Goal: Information Seeking & Learning: Learn about a topic

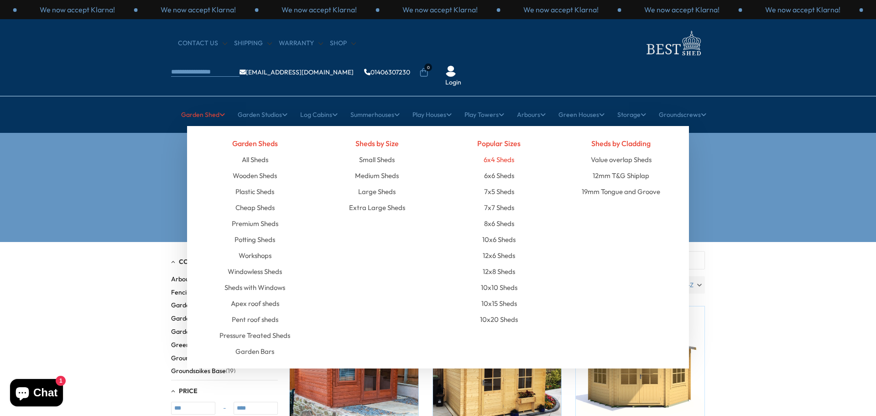
click at [499, 151] on link "6x4 Sheds" at bounding box center [499, 159] width 31 height 16
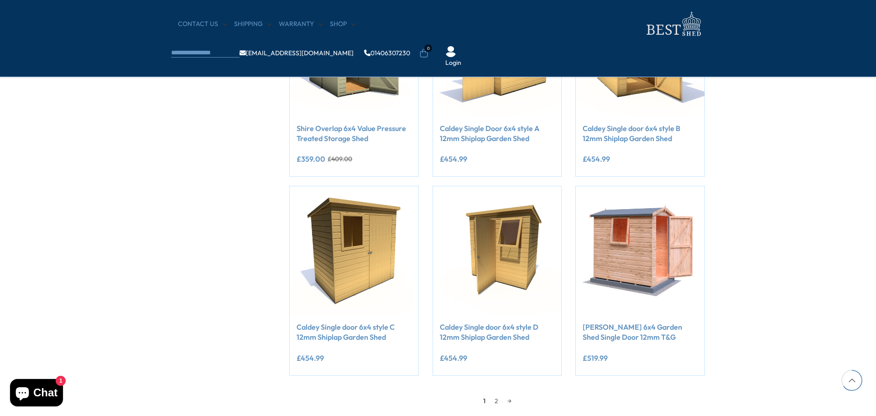
scroll to position [821, 0]
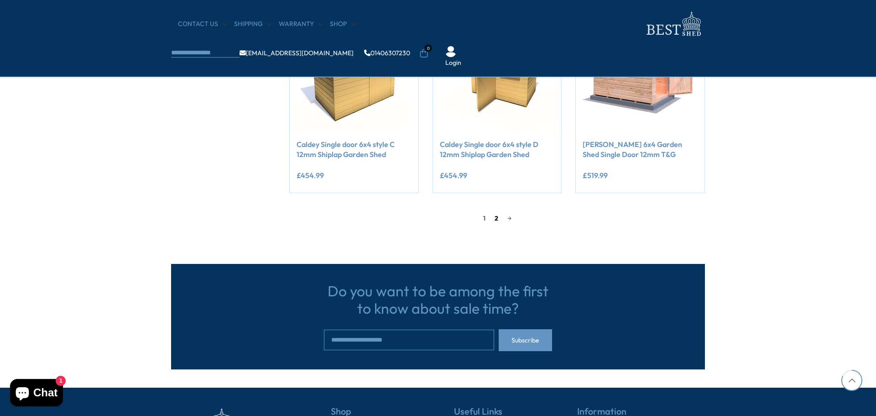
click at [495, 217] on link "2" at bounding box center [496, 218] width 13 height 14
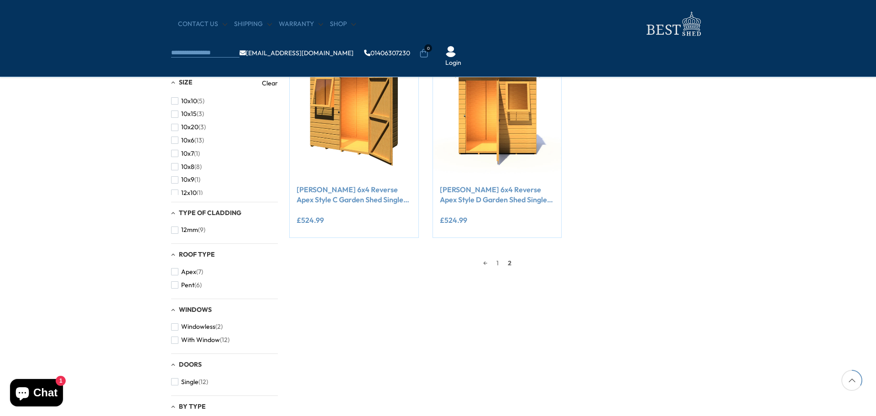
scroll to position [174, 0]
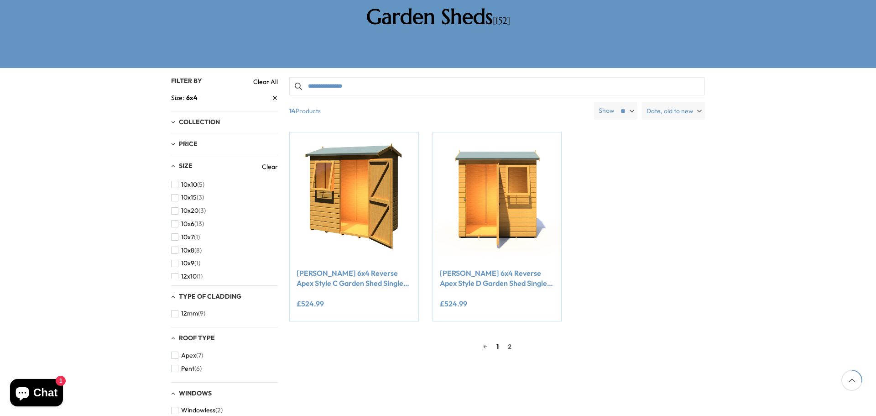
click at [498, 339] on link "1" at bounding box center [497, 346] width 11 height 14
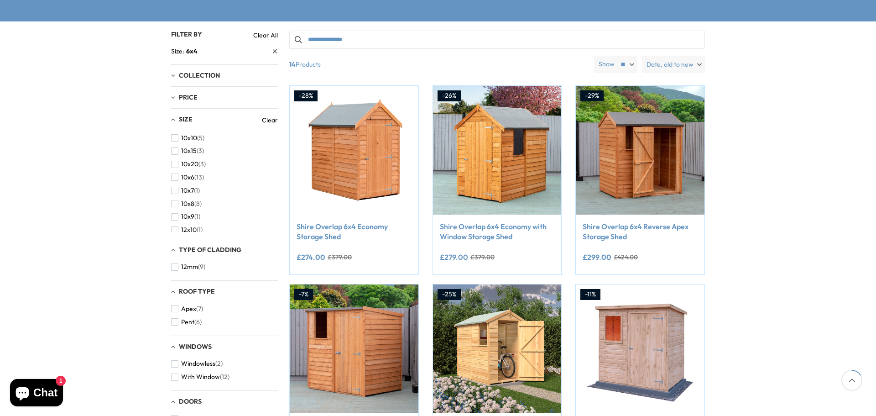
scroll to position [222, 0]
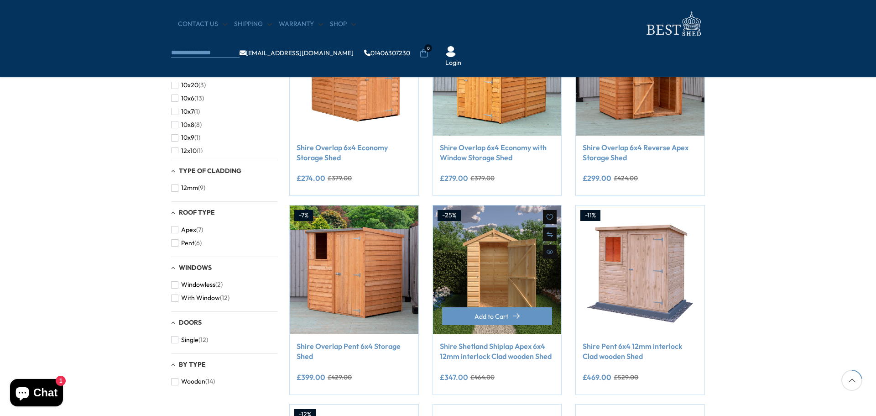
click at [522, 256] on img at bounding box center [497, 269] width 129 height 129
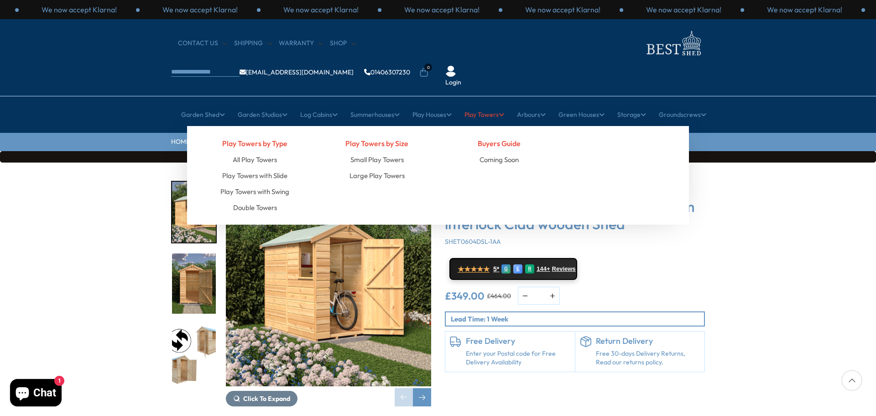
click at [480, 103] on link "Play Towers" at bounding box center [484, 114] width 40 height 23
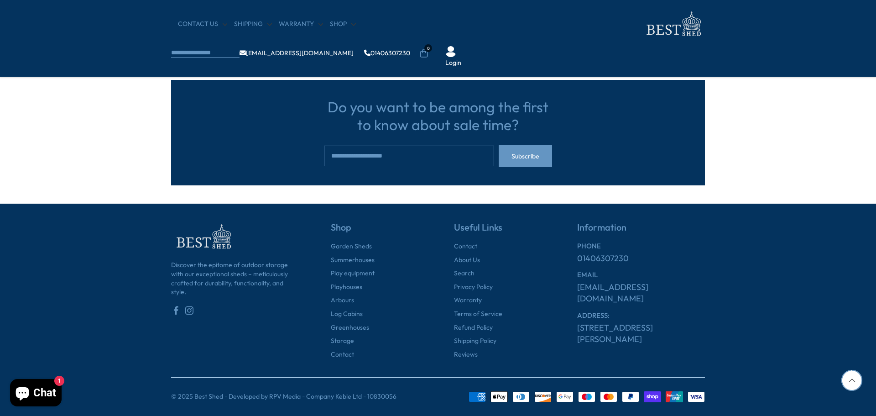
scroll to position [2773, 0]
click at [482, 283] on link "Privacy Policy" at bounding box center [473, 286] width 39 height 9
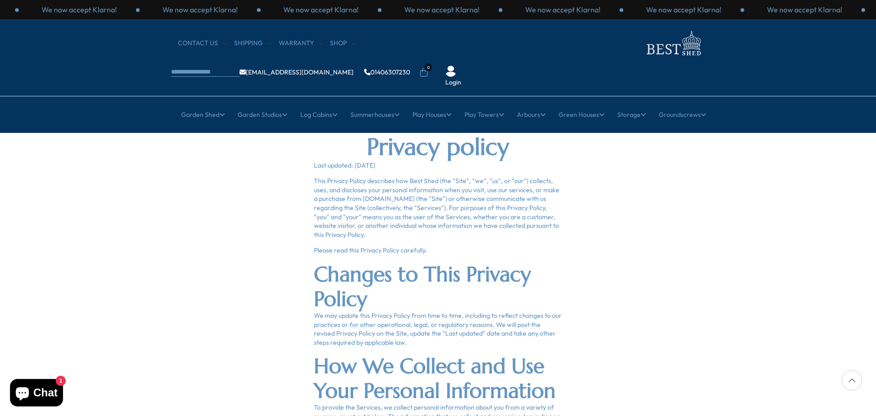
click at [641, 46] on img at bounding box center [673, 43] width 64 height 30
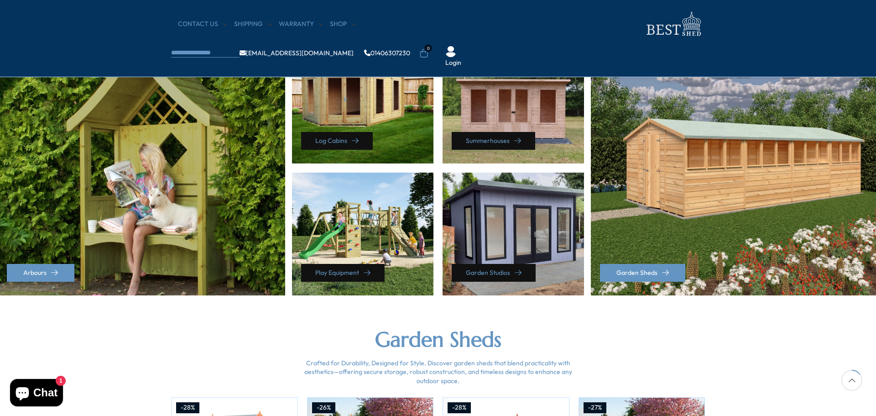
scroll to position [365, 0]
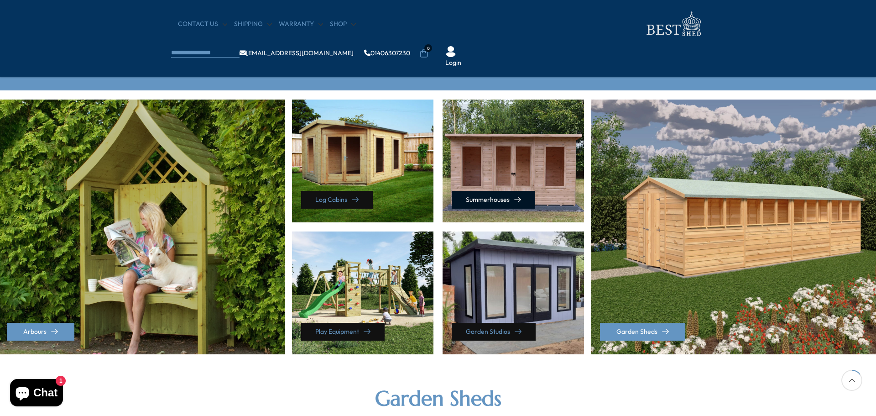
click at [480, 196] on link "Summerhouses" at bounding box center [493, 200] width 83 height 18
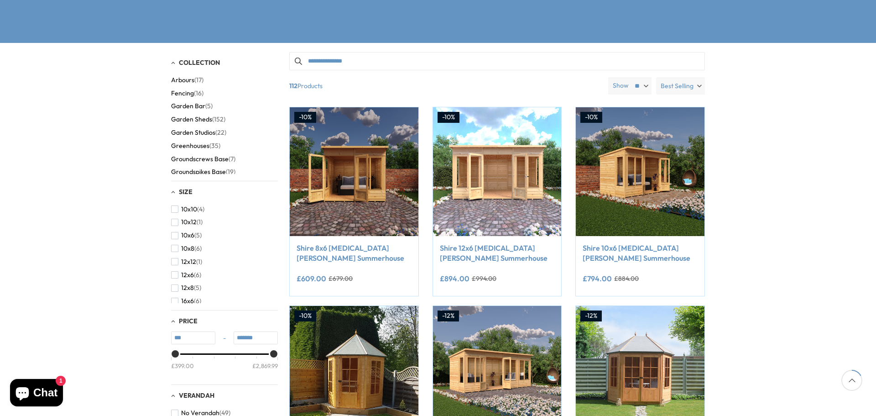
scroll to position [183, 0]
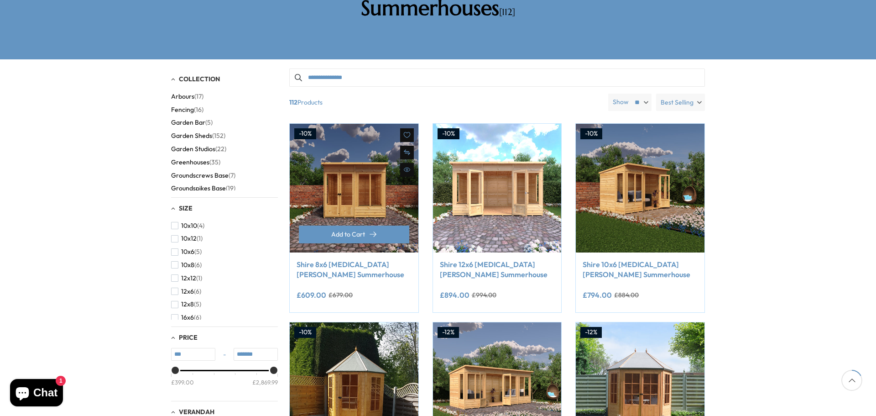
click at [350, 154] on img at bounding box center [354, 188] width 129 height 129
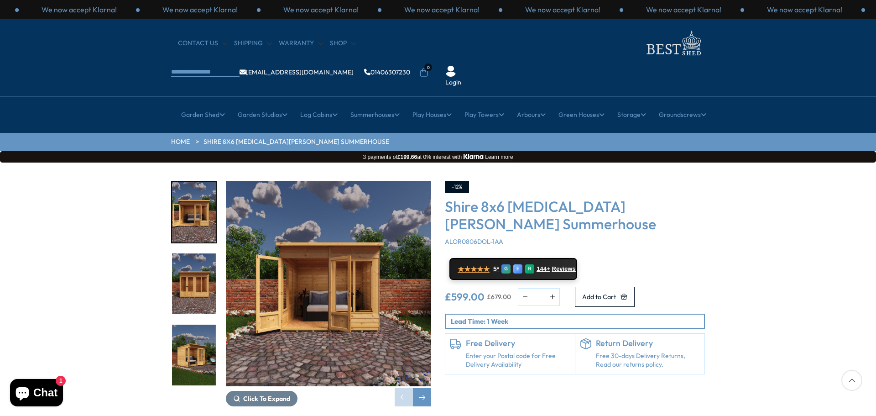
click at [188, 253] on img "2 / 9" at bounding box center [194, 283] width 44 height 61
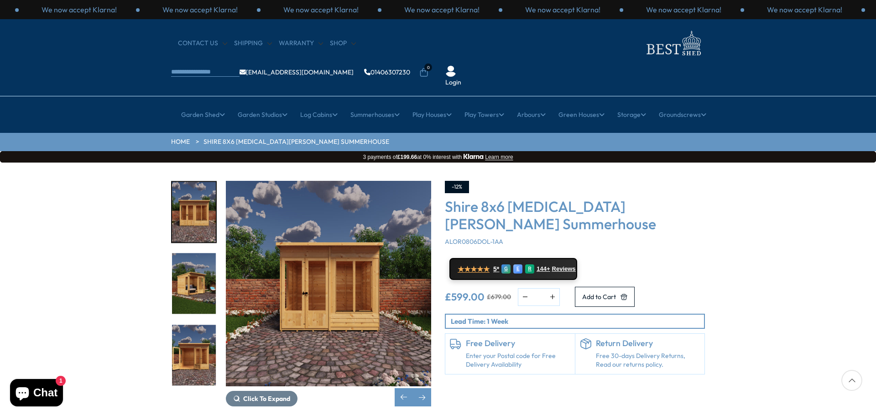
click at [188, 253] on img "3 / 9" at bounding box center [194, 283] width 44 height 61
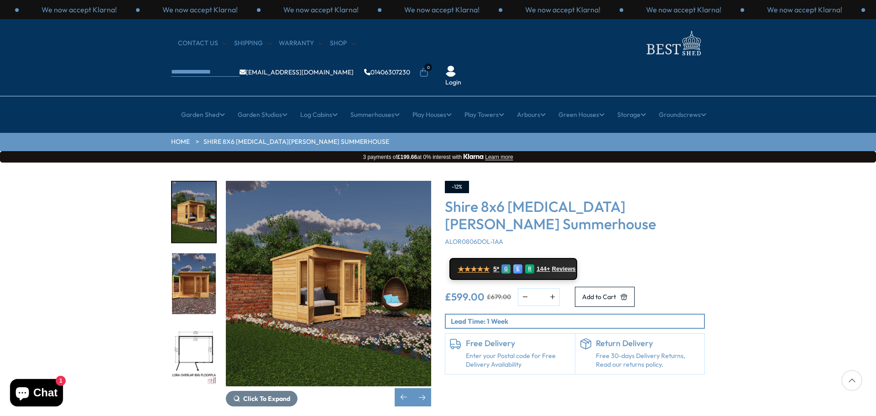
click at [188, 253] on img "4 / 9" at bounding box center [194, 283] width 44 height 61
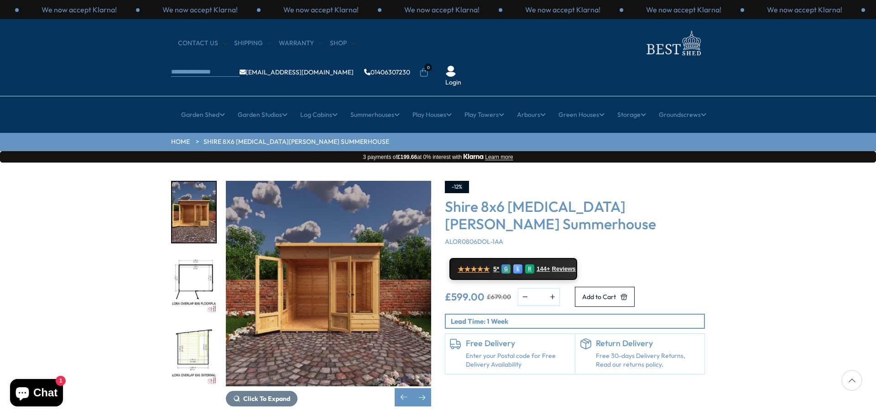
click at [188, 253] on img "5 / 9" at bounding box center [194, 283] width 44 height 61
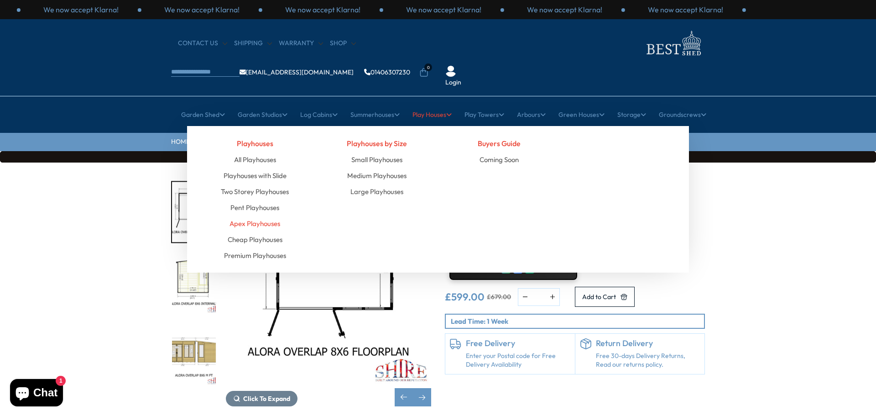
click at [249, 215] on link "Apex Playhouses" at bounding box center [255, 223] width 51 height 16
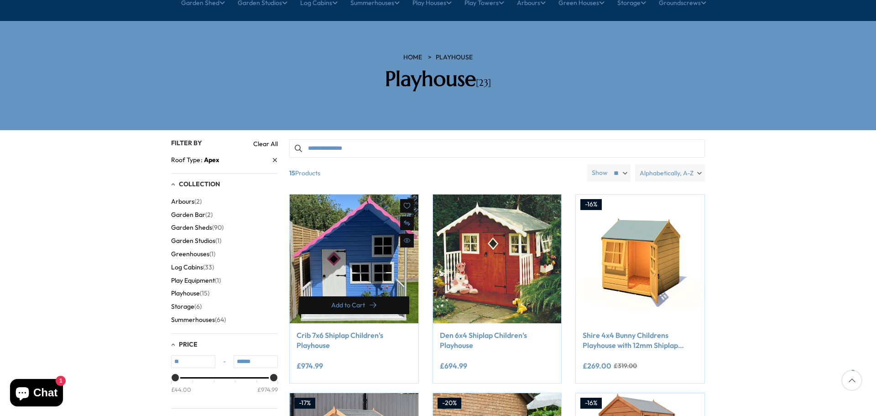
scroll to position [183, 0]
